Goal: Navigation & Orientation: Go to known website

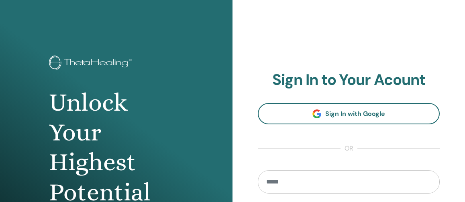
scroll to position [7, 0]
